Goal: Register for event/course

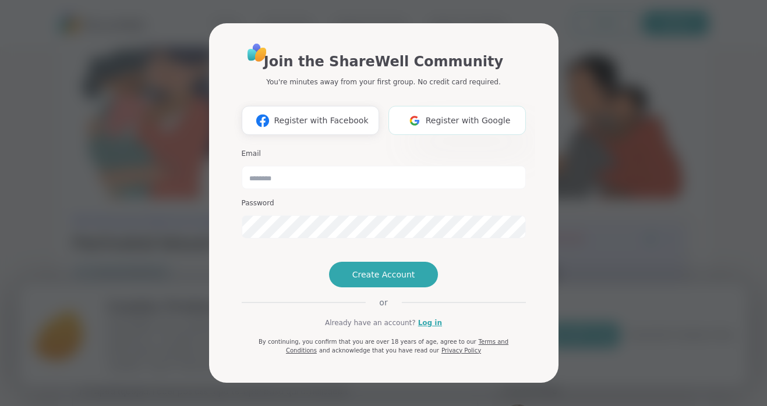
click at [447, 115] on span "Register with Google" at bounding box center [468, 121] width 85 height 12
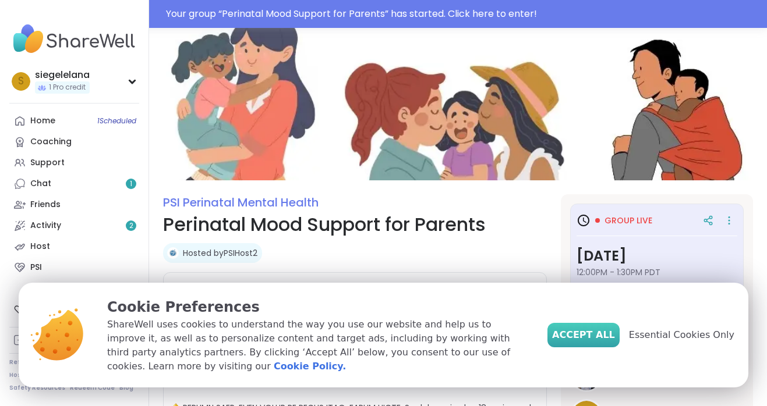
click at [612, 338] on span "Accept All" at bounding box center [583, 335] width 63 height 14
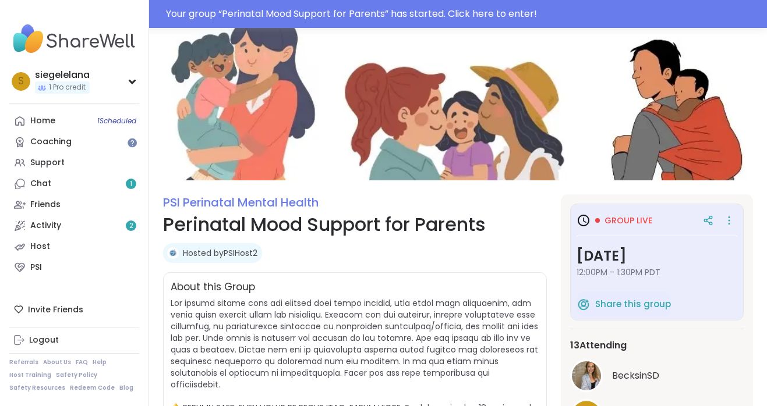
click at [628, 217] on span "Group live" at bounding box center [628, 221] width 48 height 12
click at [584, 219] on icon at bounding box center [583, 221] width 14 height 14
click at [729, 220] on icon at bounding box center [728, 220] width 1 height 1
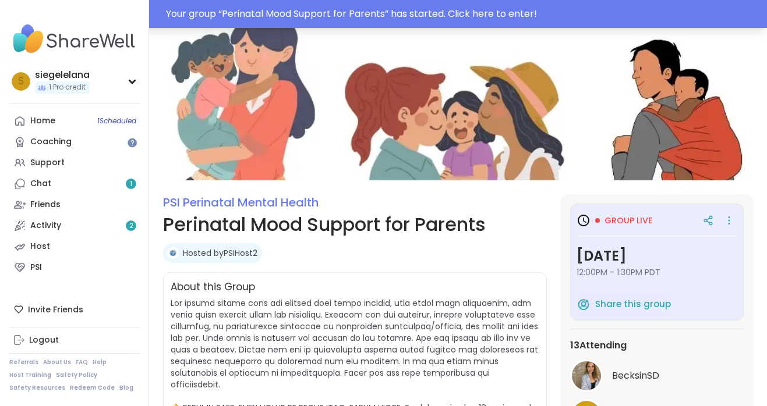
click at [498, 20] on div "Your group “ Perinatal Mood Support for Parents ” has started. Click here to en…" at bounding box center [463, 14] width 594 height 14
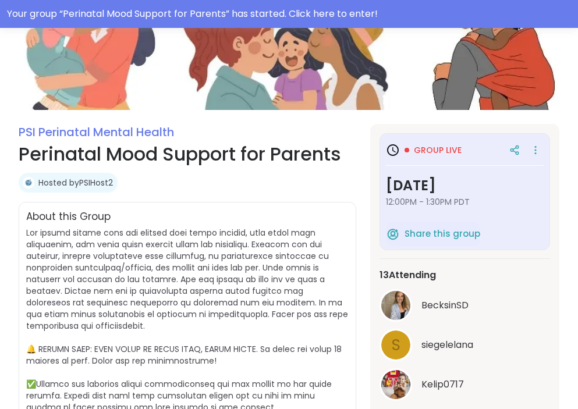
scroll to position [250, 0]
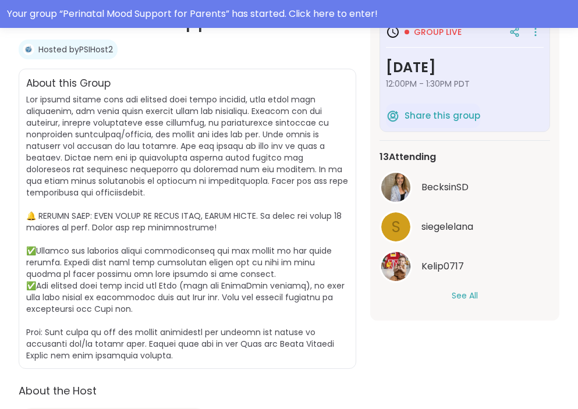
click at [473, 294] on button "See All" at bounding box center [465, 296] width 26 height 12
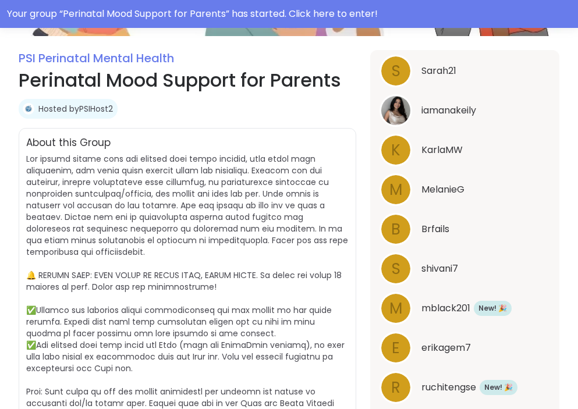
scroll to position [0, 0]
